Goal: Check status: Check status

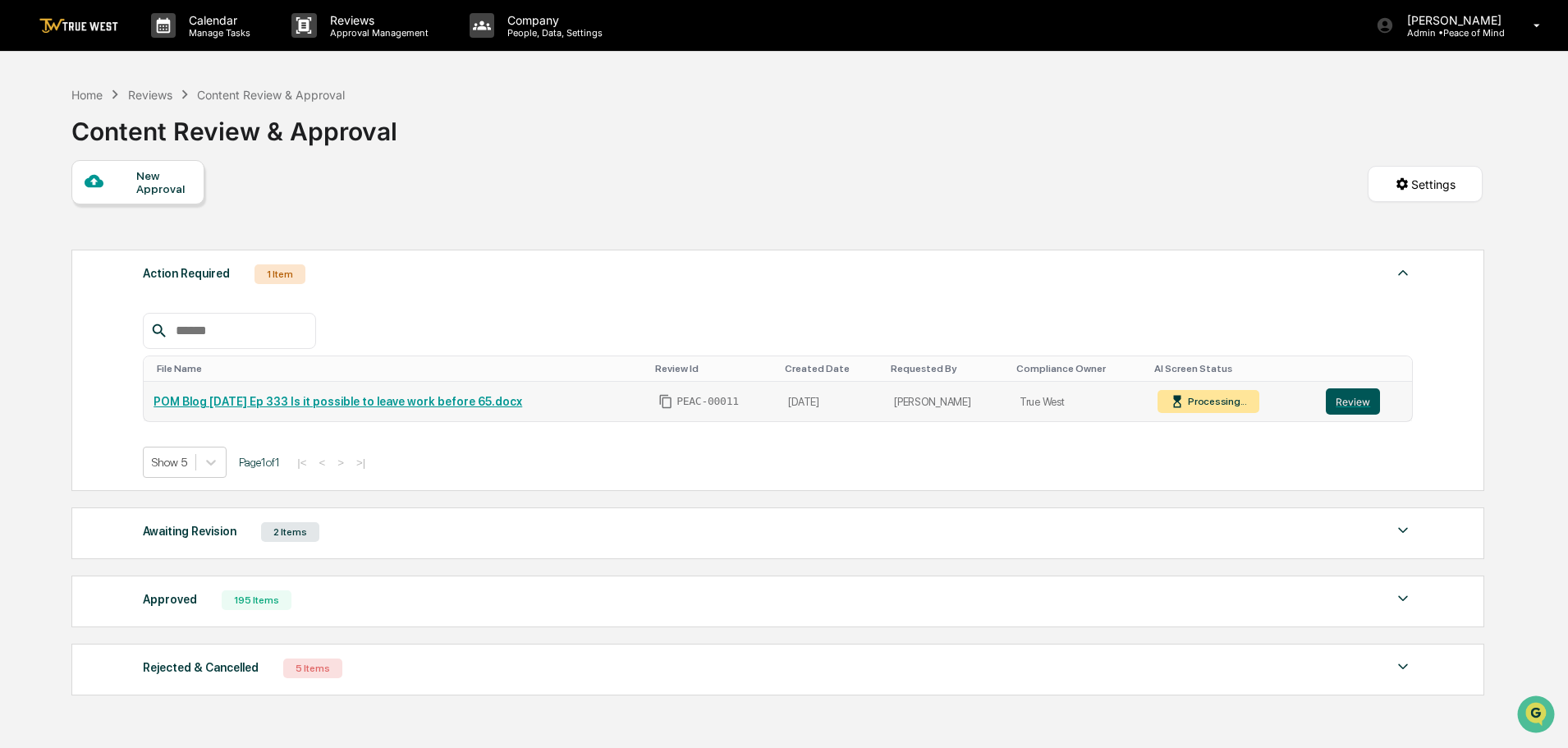
click at [1354, 403] on button "Review" at bounding box center [1352, 402] width 54 height 27
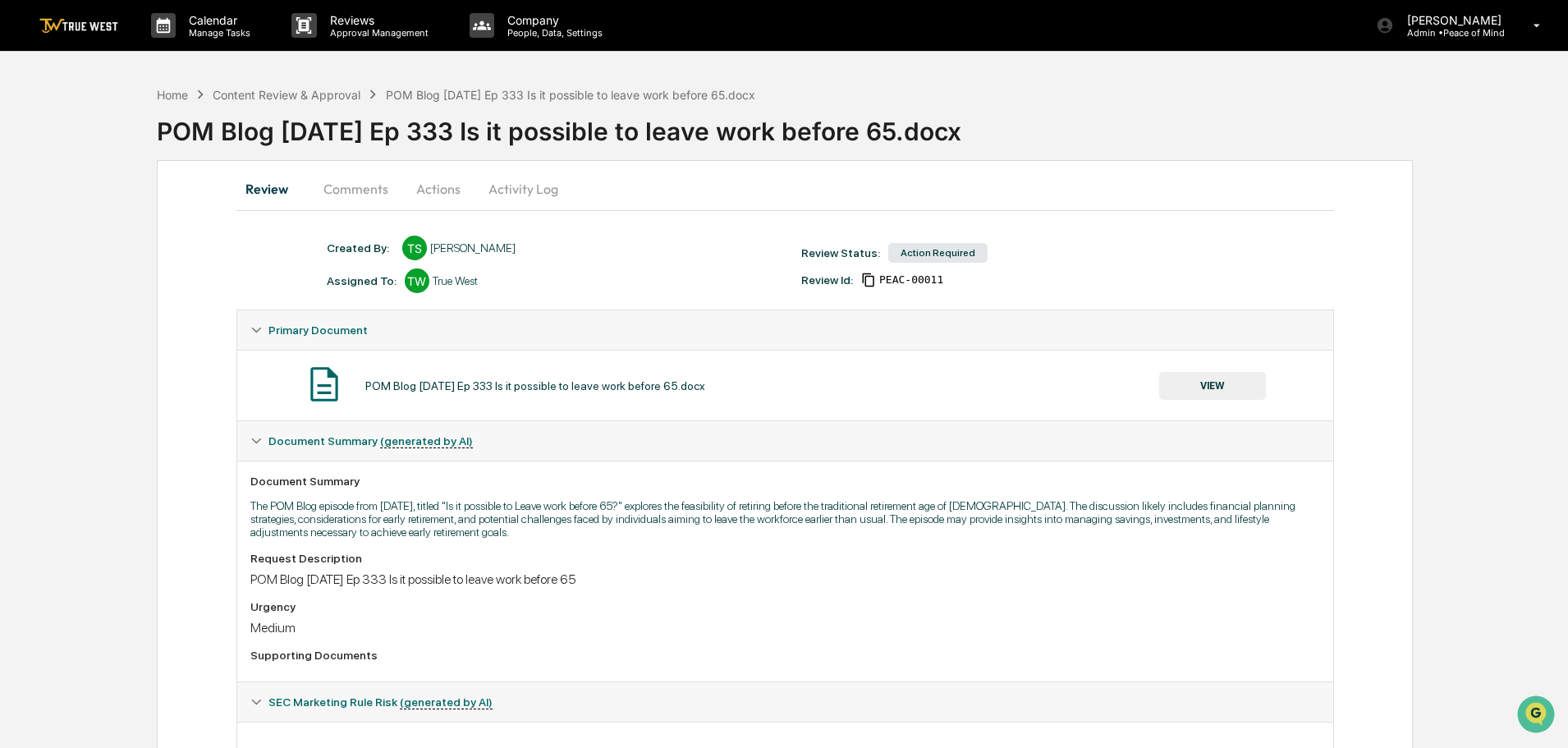
scroll to position [85, 0]
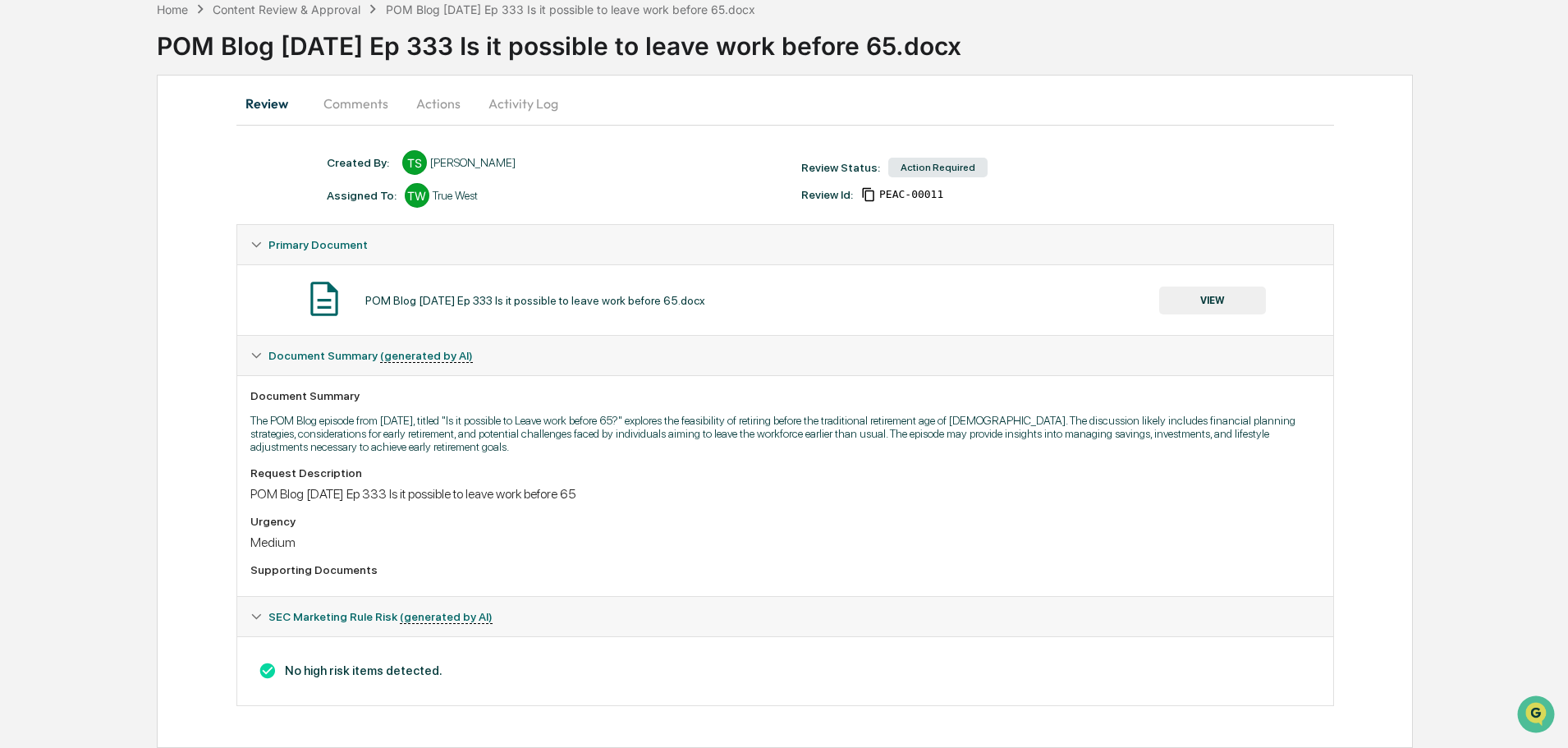
click at [1209, 301] on button "VIEW" at bounding box center [1212, 300] width 107 height 27
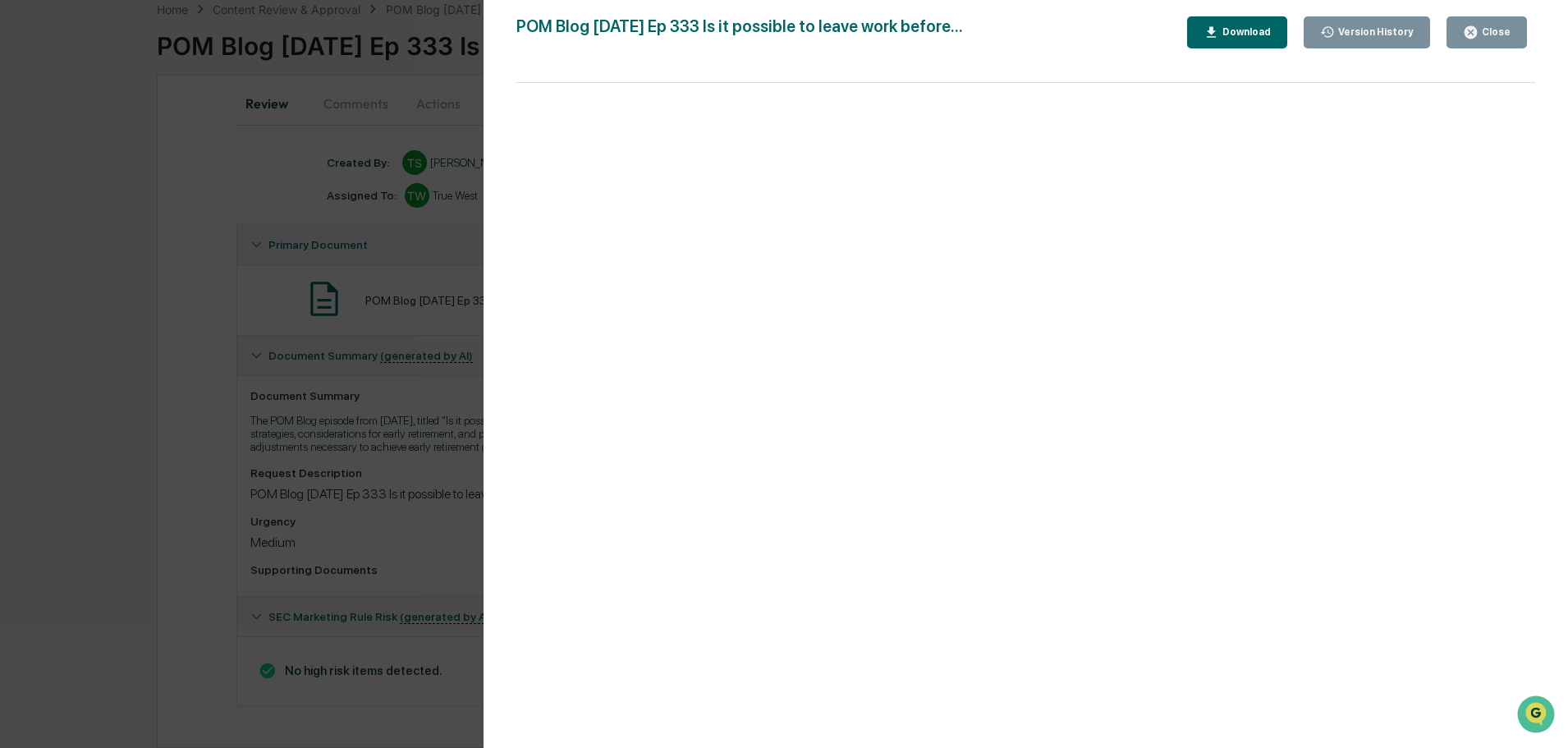
click at [1485, 35] on div "Close" at bounding box center [1494, 32] width 32 height 11
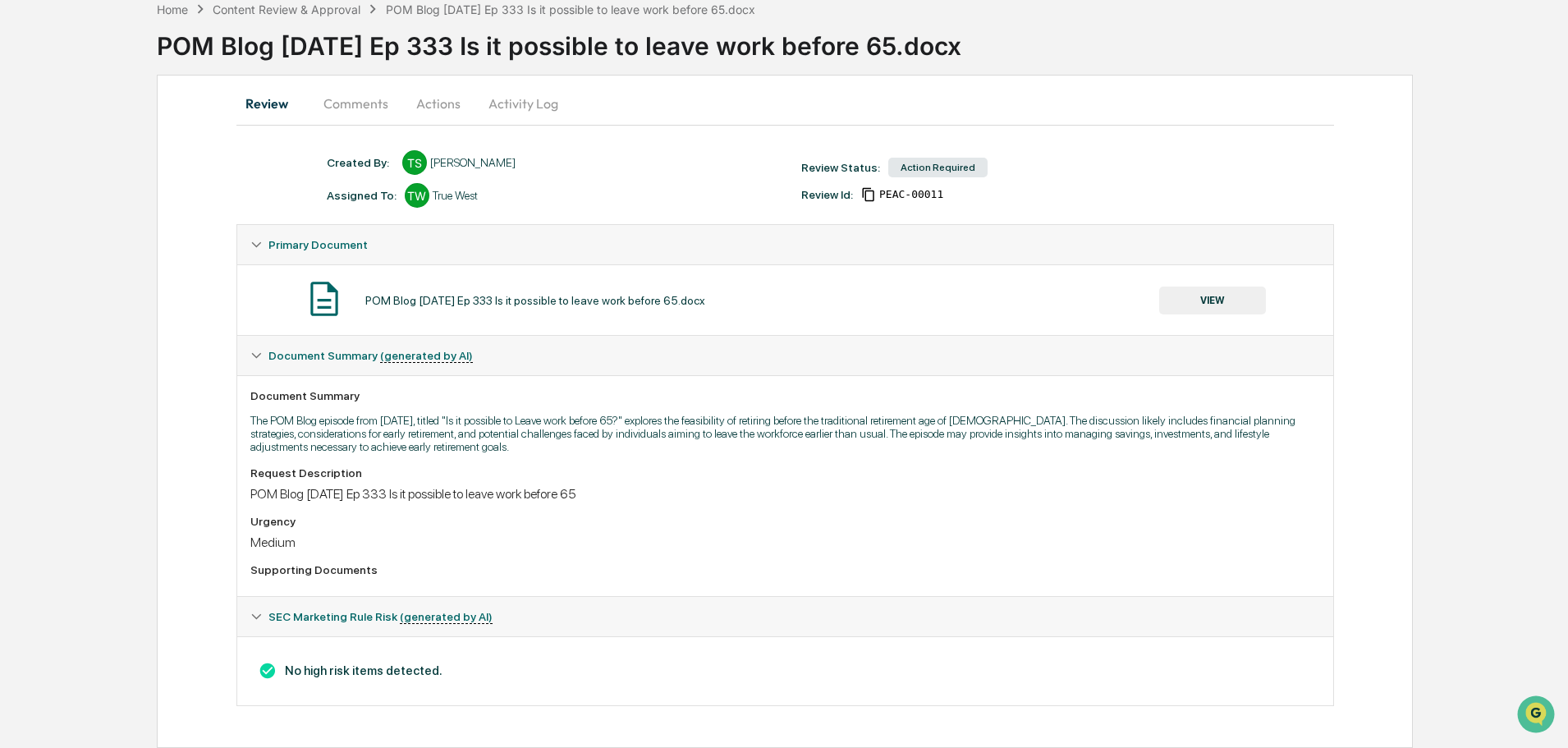
drag, startPoint x: 510, startPoint y: 494, endPoint x: 600, endPoint y: 497, distance: 90.0
click at [600, 497] on div "POM Blog 9.22.25 Ep 333 Is it possible to leave work before 65" at bounding box center [785, 494] width 1069 height 15
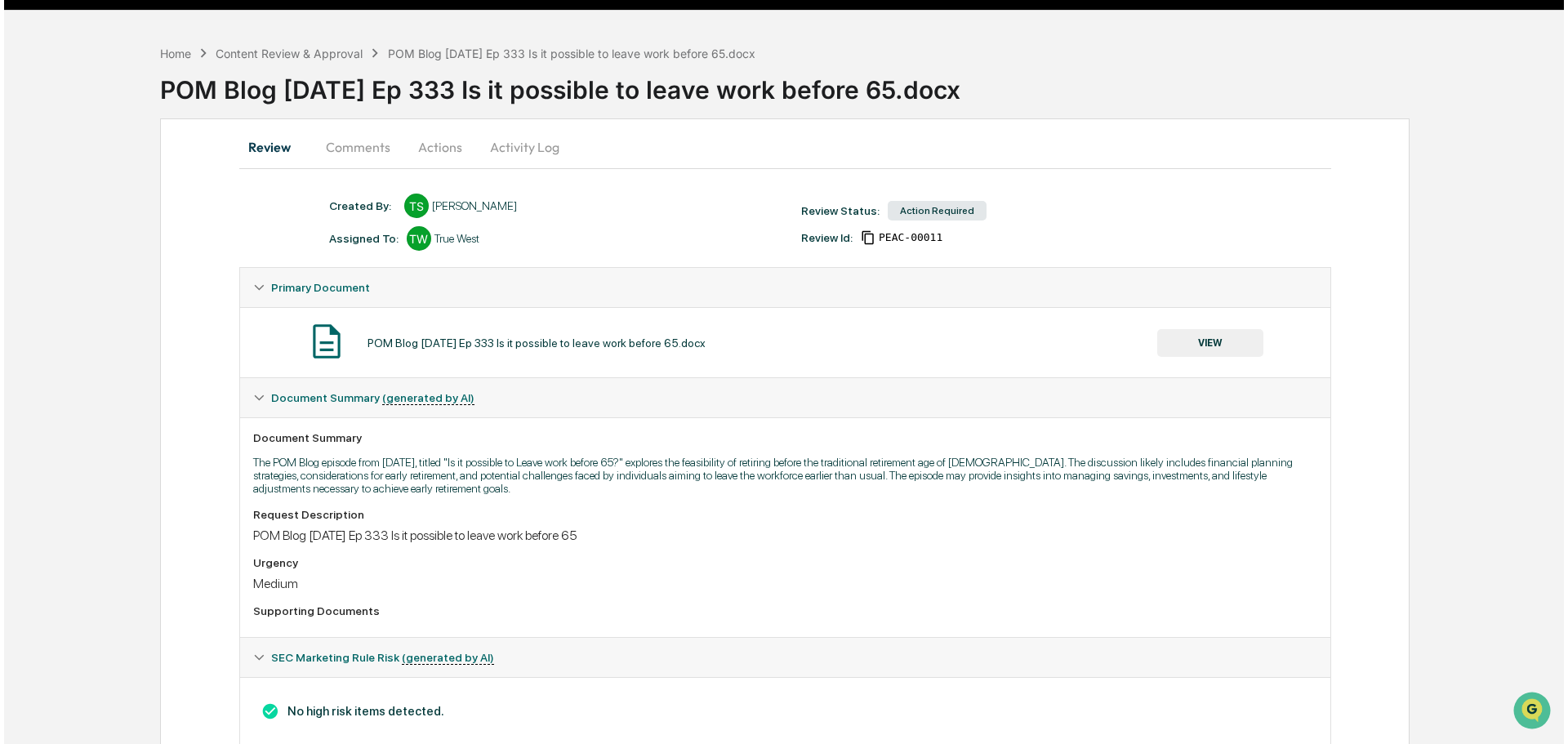
scroll to position [0, 0]
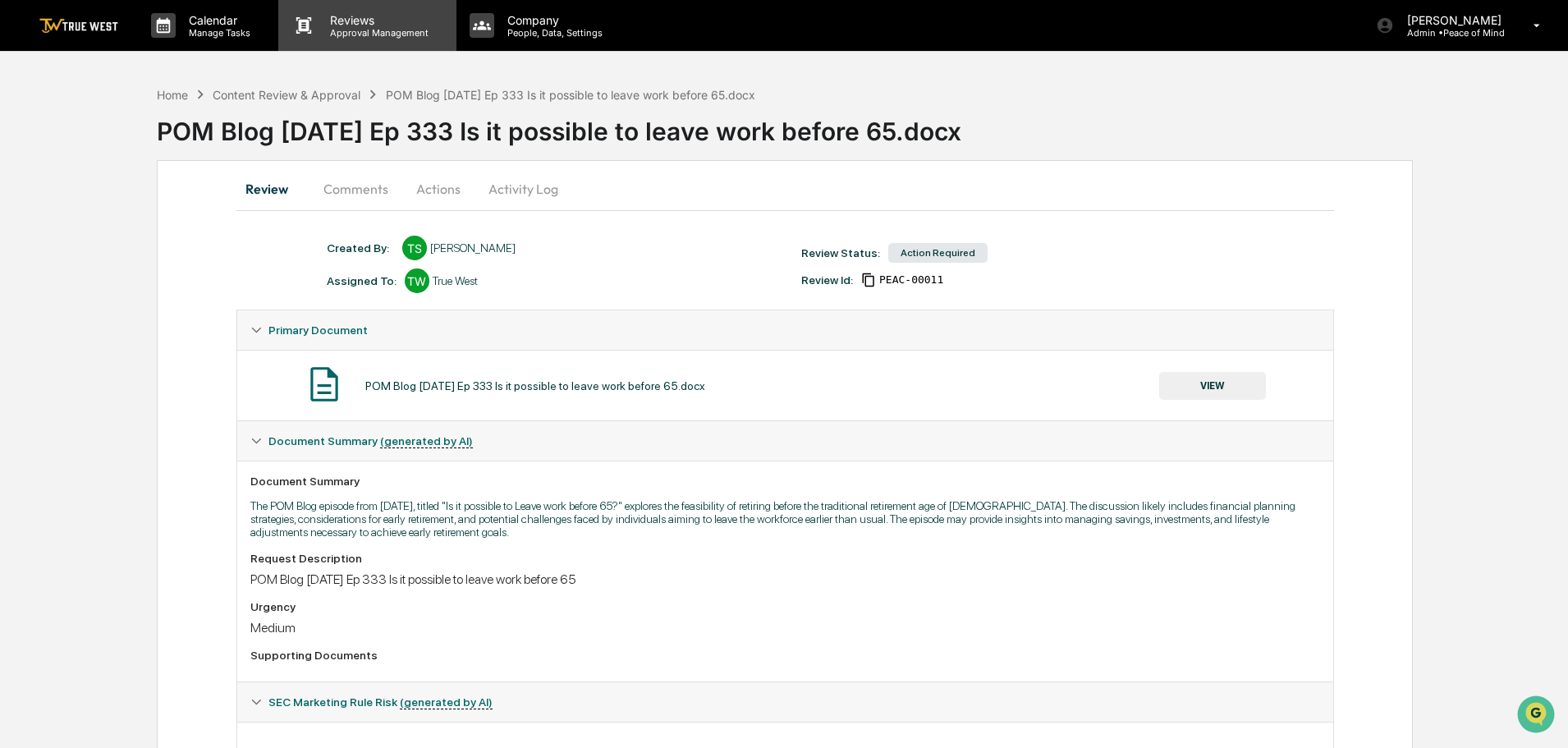
click at [361, 24] on p "Reviews" at bounding box center [376, 20] width 119 height 14
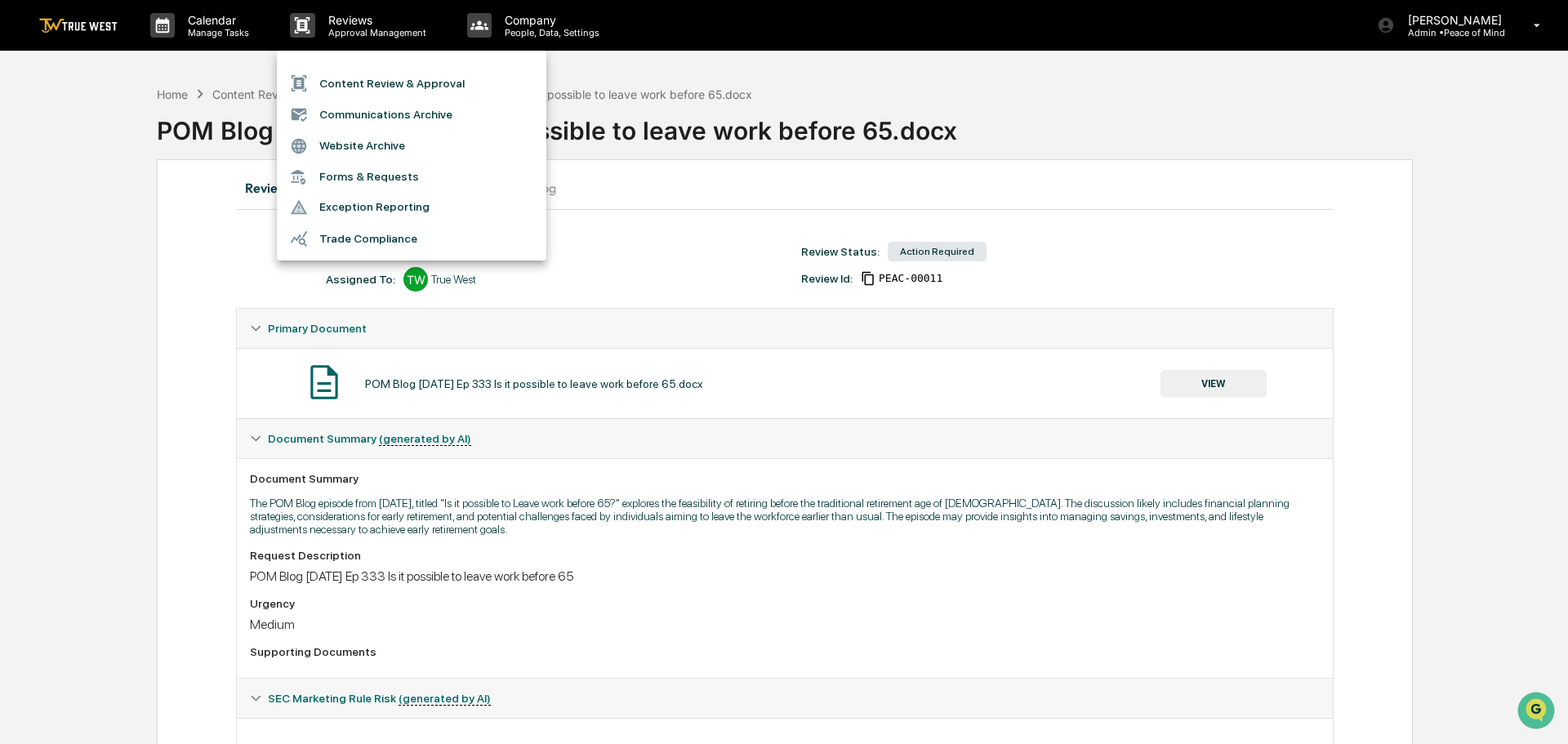
drag, startPoint x: 687, startPoint y: 385, endPoint x: 1205, endPoint y: 167, distance: 562.0
click at [711, 384] on div at bounding box center [784, 372] width 1568 height 744
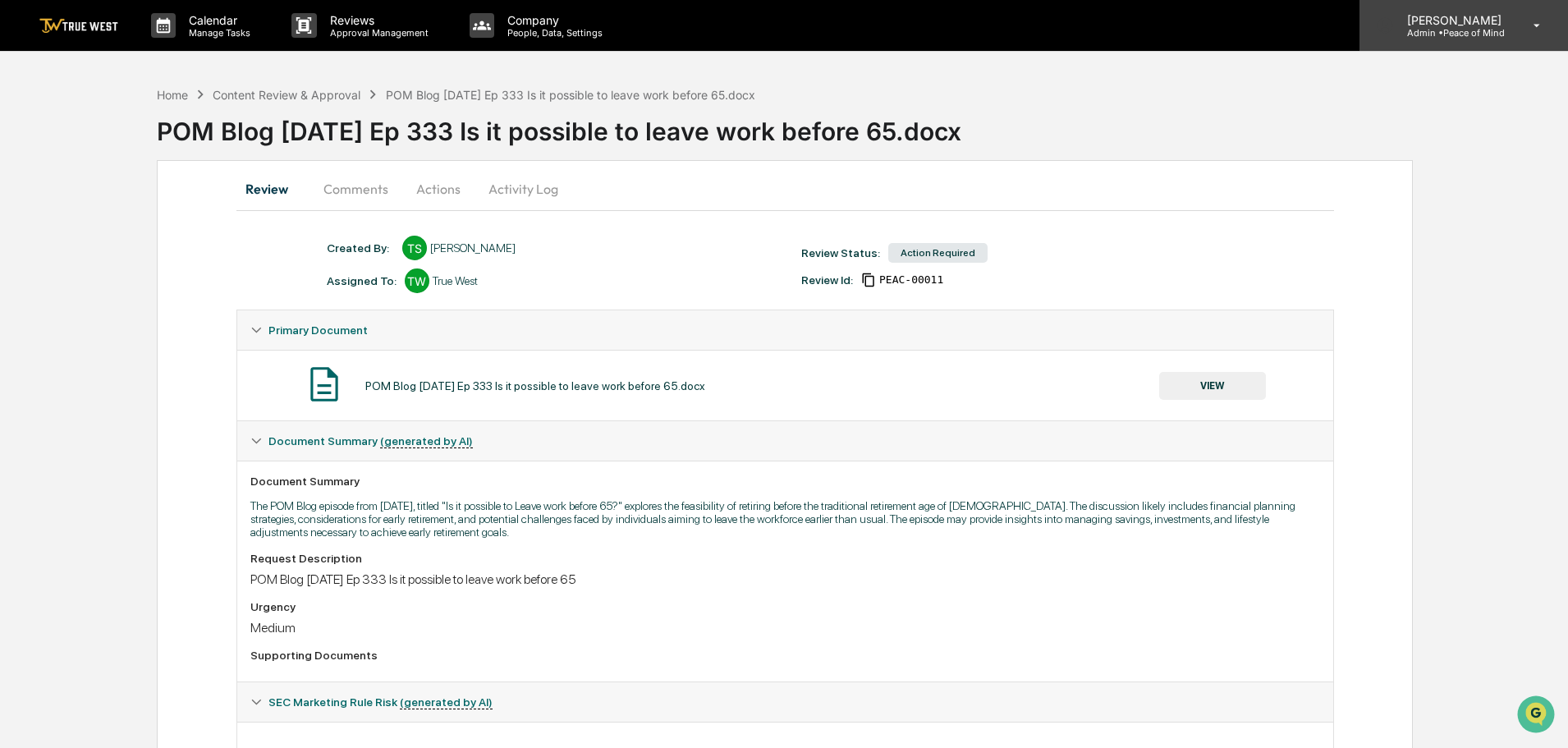
click at [1478, 36] on p "Admin • Peace of Mind" at bounding box center [1451, 33] width 116 height 11
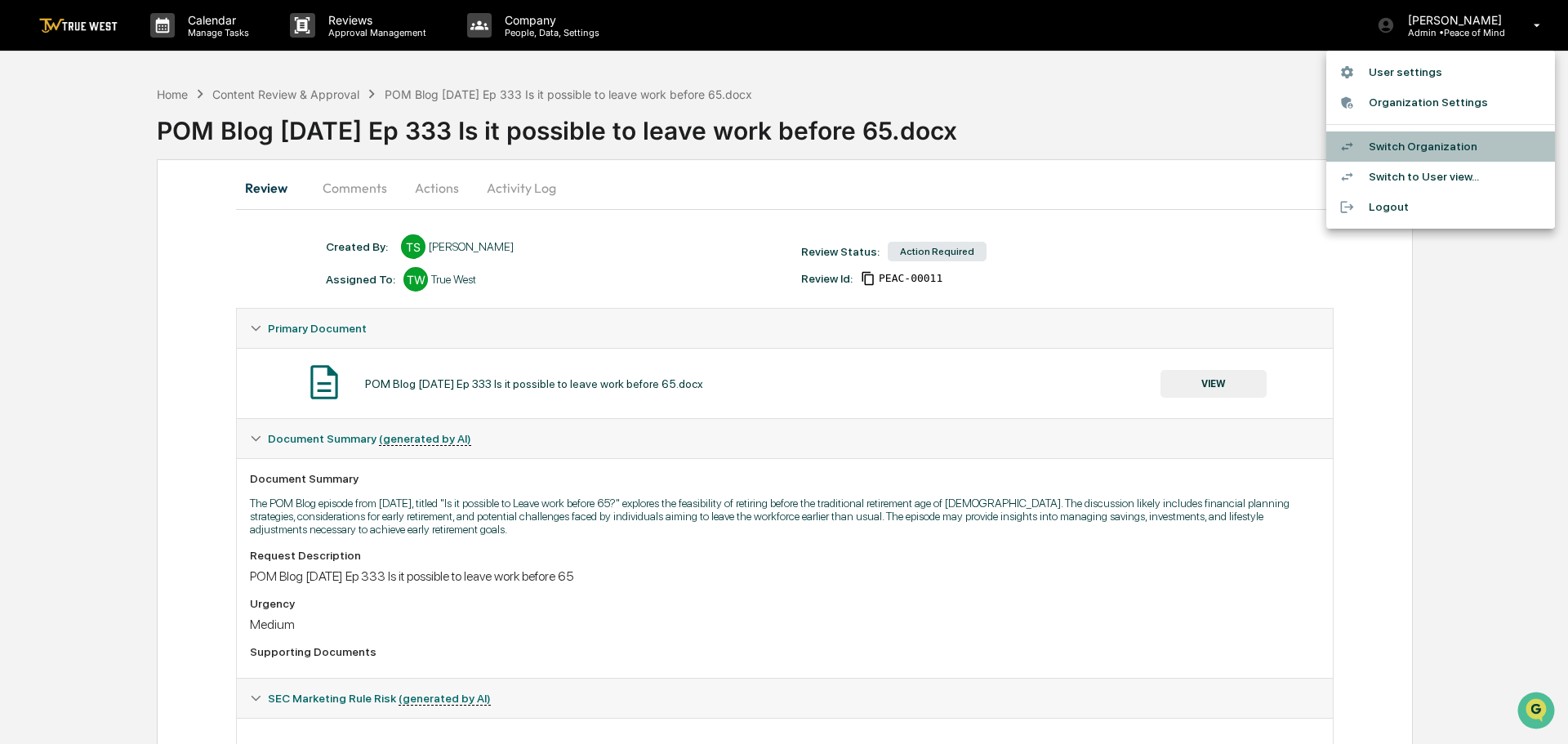
click at [1434, 156] on li "Switch Organization" at bounding box center [1441, 146] width 228 height 30
